Goal: Check status: Check status

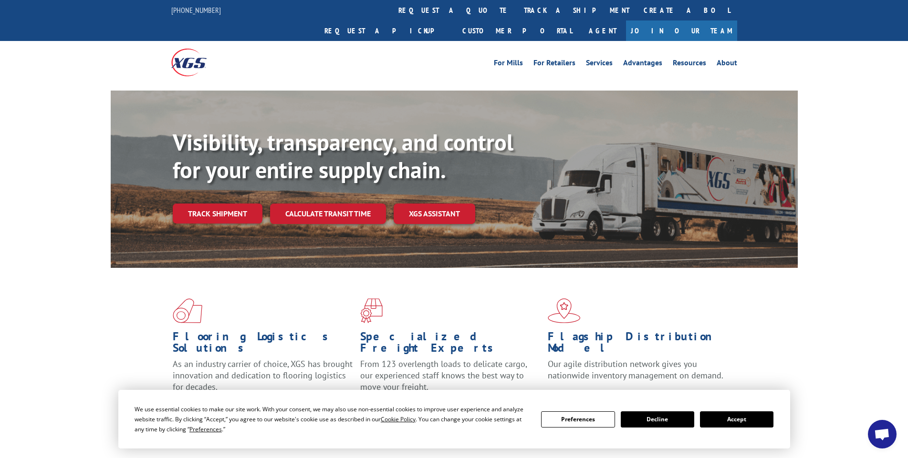
scroll to position [48, 0]
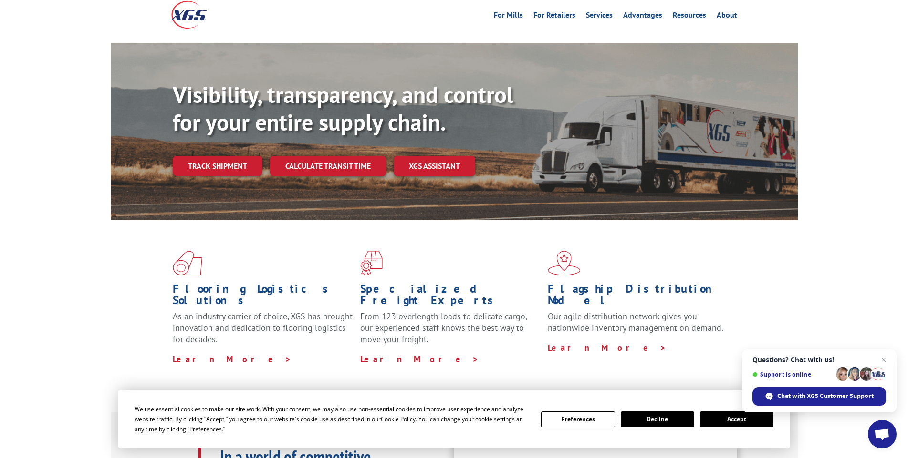
click at [739, 422] on button "Accept" at bounding box center [736, 420] width 73 height 16
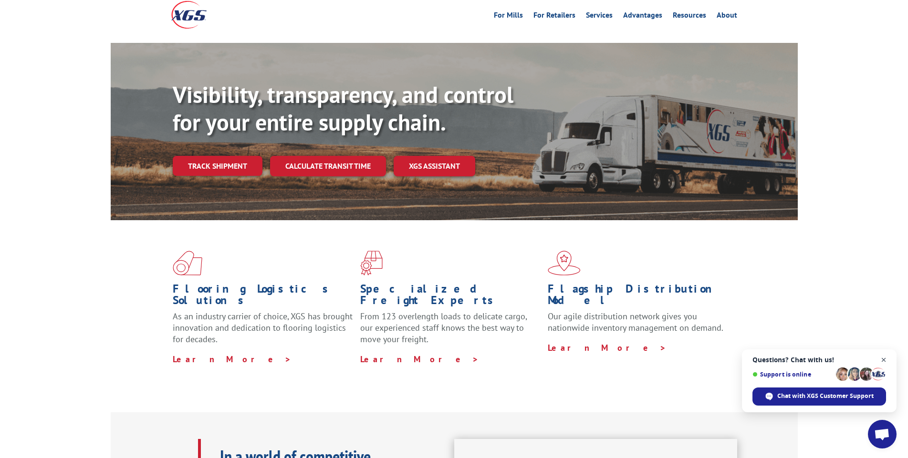
click at [884, 357] on span "Close chat" at bounding box center [884, 360] width 12 height 12
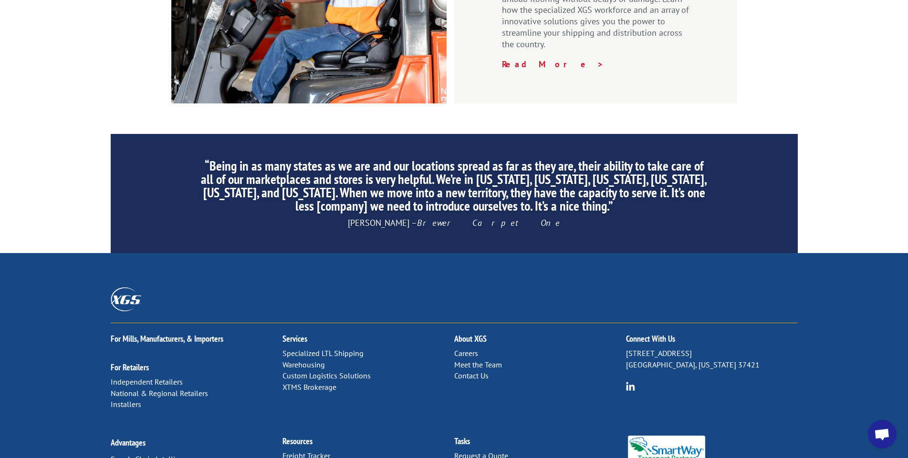
scroll to position [1430, 0]
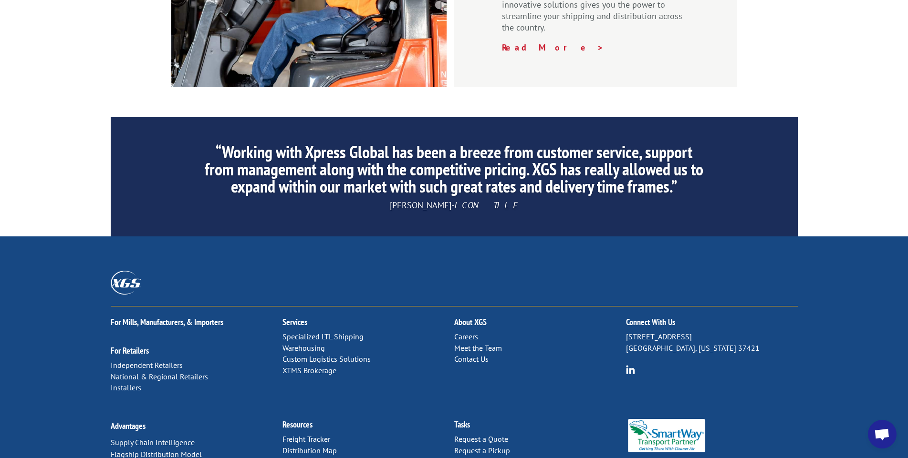
click at [476, 458] on link "Generate a BoL" at bounding box center [478, 463] width 49 height 10
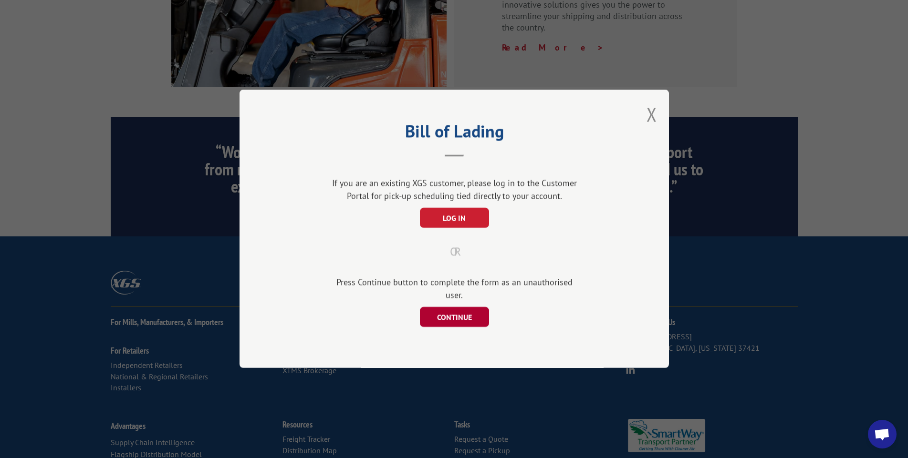
click at [450, 316] on button "CONTINUE" at bounding box center [453, 318] width 69 height 20
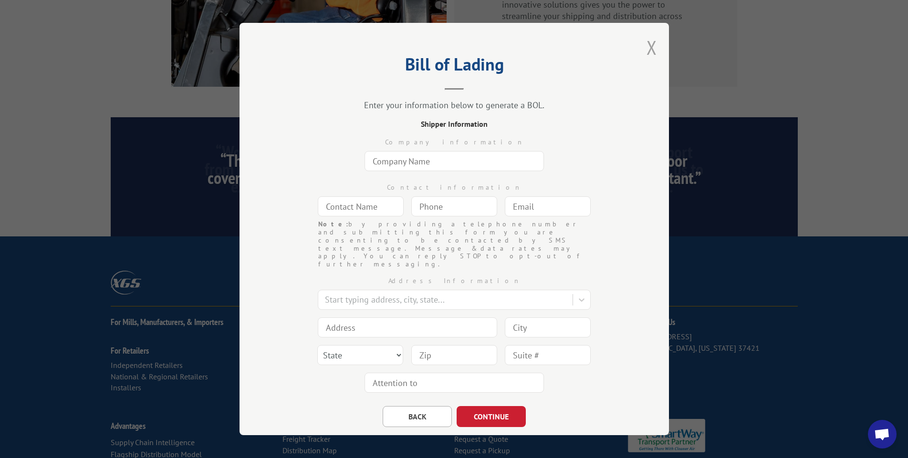
click at [650, 41] on button "Close modal" at bounding box center [651, 47] width 10 height 25
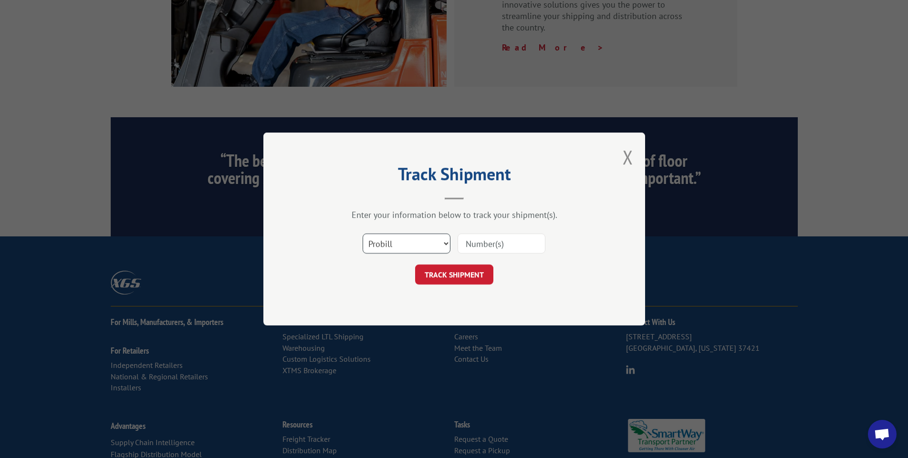
click at [419, 246] on select "Select category... Probill BOL PO" at bounding box center [407, 244] width 88 height 20
select select "bol"
click at [363, 234] on select "Select category... Probill BOL PO" at bounding box center [407, 244] width 88 height 20
click at [487, 249] on input at bounding box center [502, 244] width 88 height 20
paste input "448021"
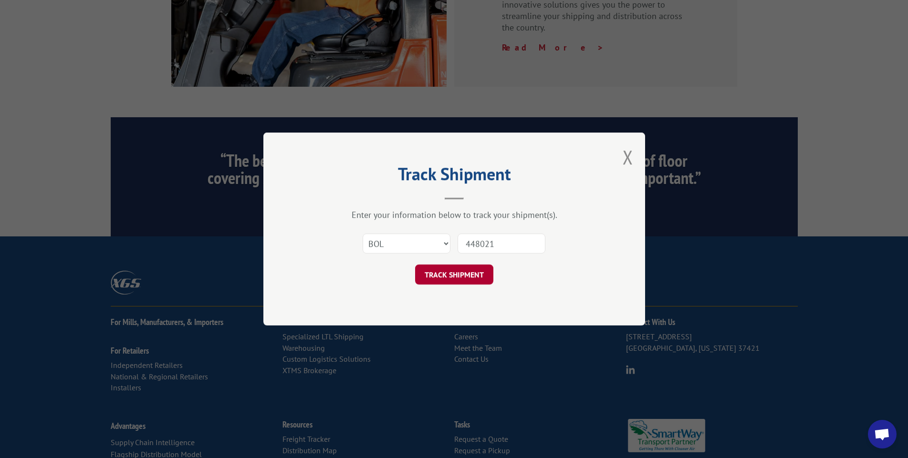
type input "448021"
click at [458, 275] on button "TRACK SHIPMENT" at bounding box center [454, 275] width 78 height 20
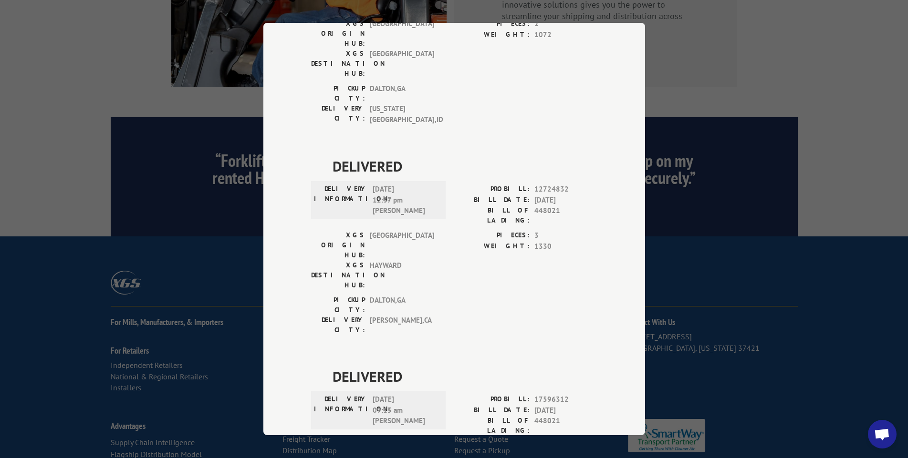
scroll to position [173, 0]
